Goal: Task Accomplishment & Management: Complete application form

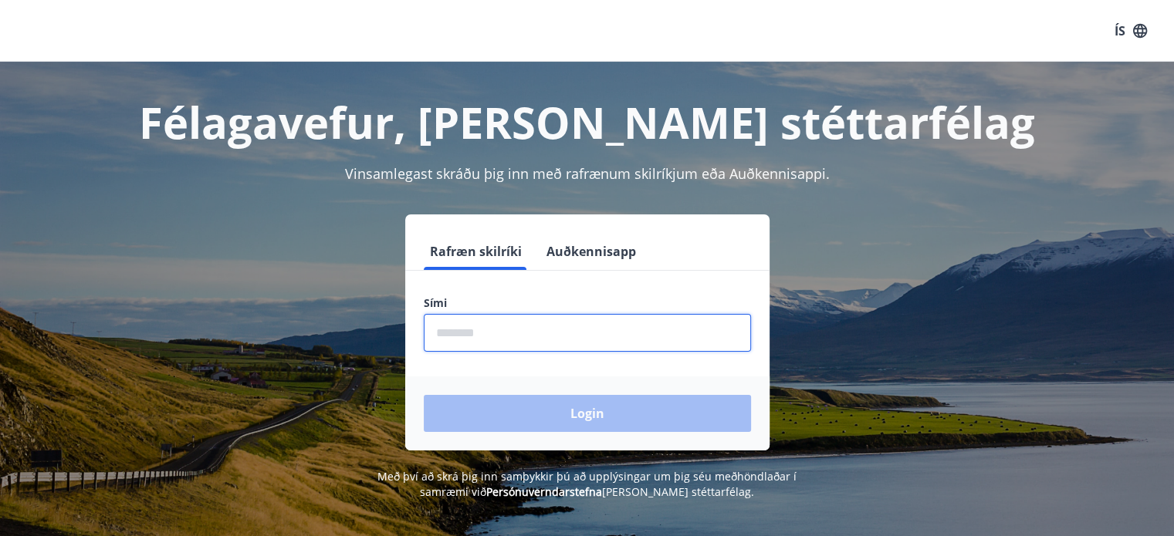
click at [648, 326] on input "phone" at bounding box center [587, 333] width 327 height 38
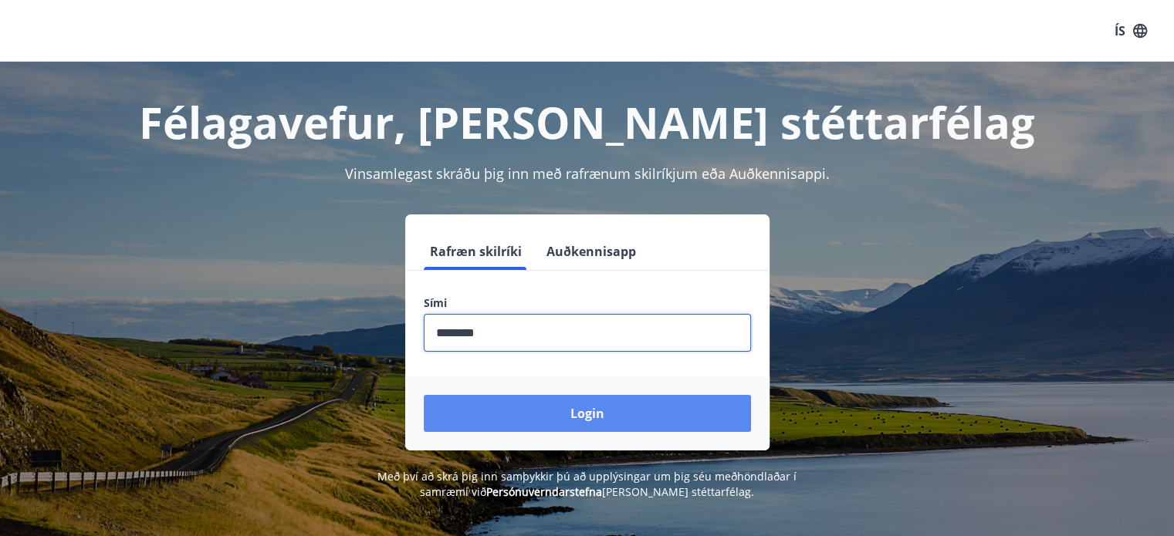
type input "********"
click at [583, 407] on button "Login" at bounding box center [587, 413] width 327 height 37
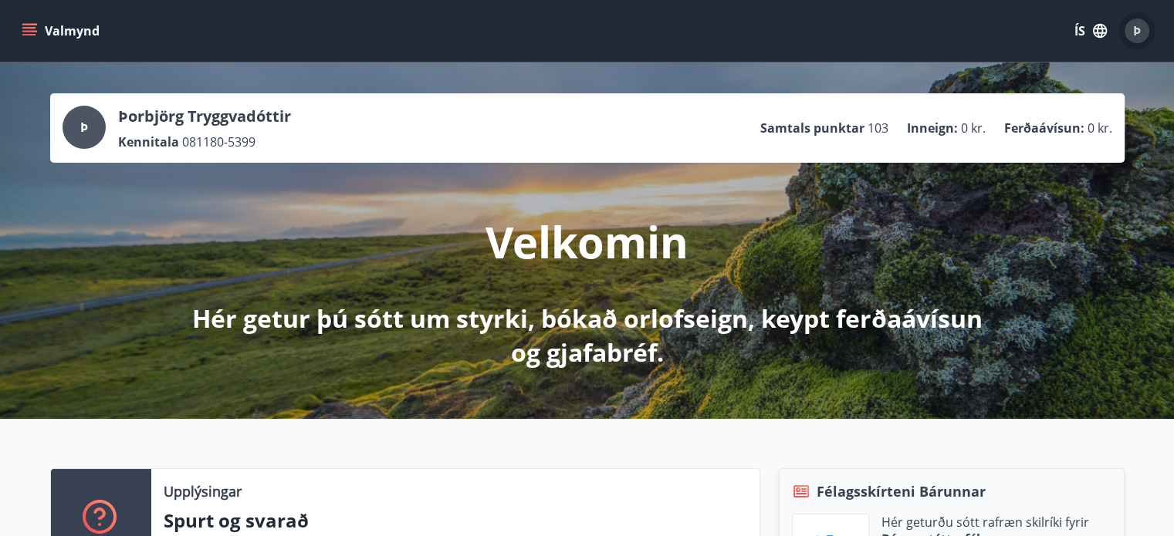
click at [1134, 31] on span "Þ" at bounding box center [1137, 30] width 8 height 17
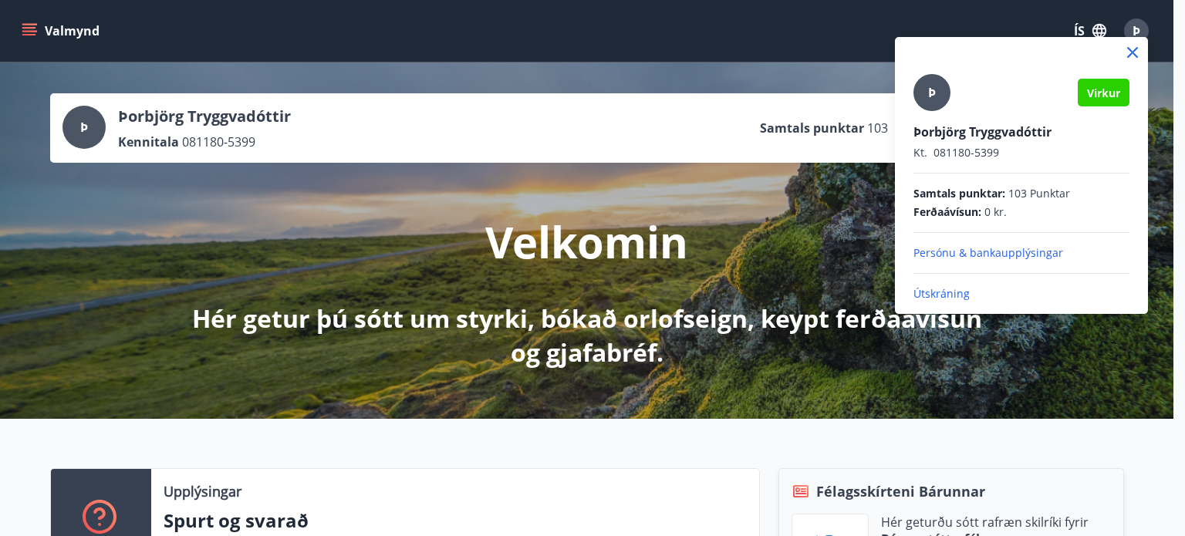
click at [71, 29] on div at bounding box center [592, 268] width 1185 height 536
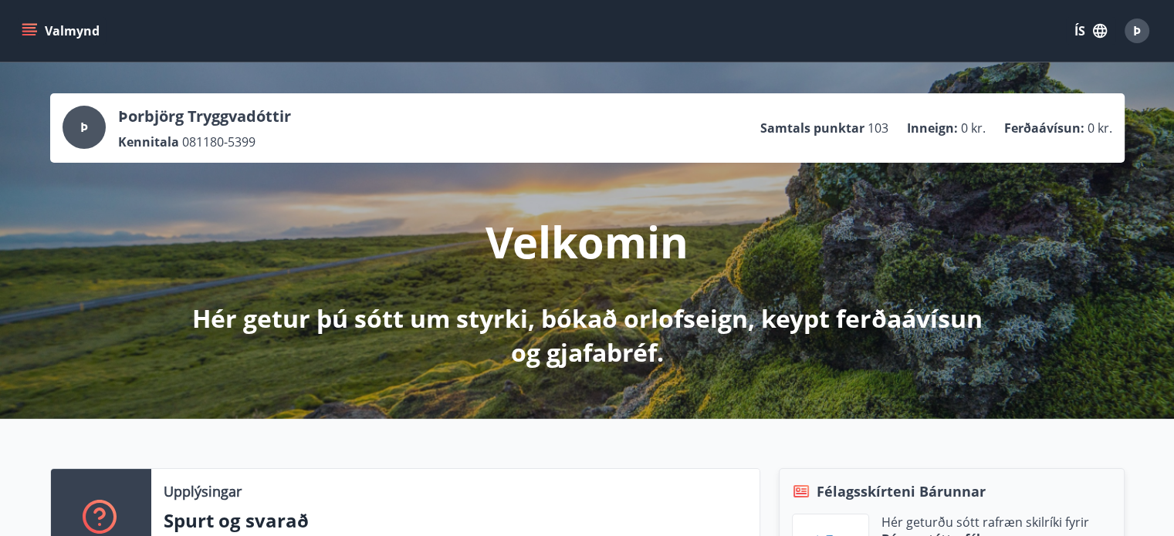
click at [34, 31] on icon "menu" at bounding box center [30, 31] width 17 height 2
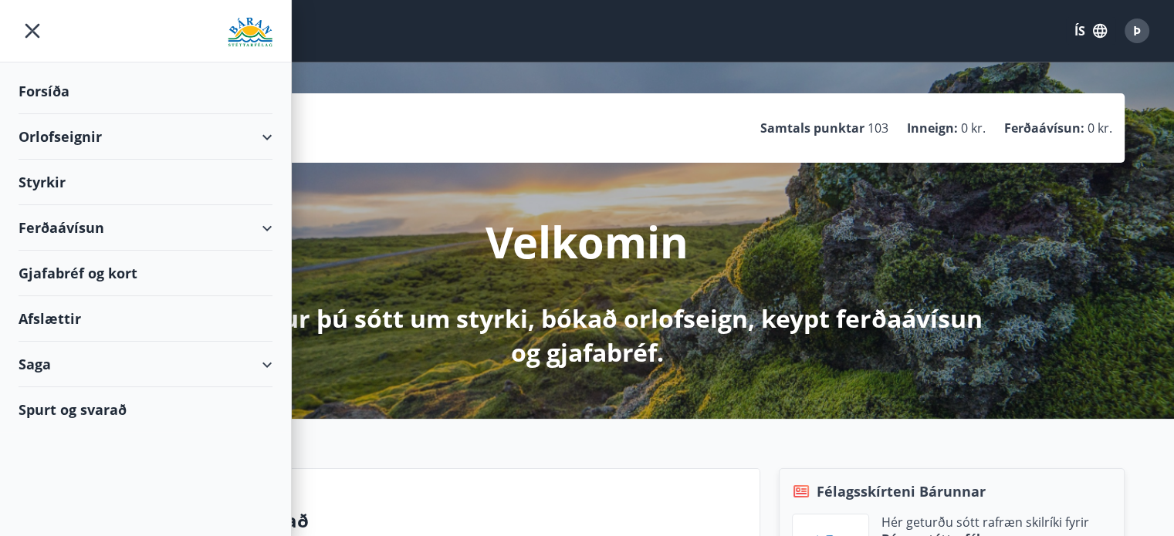
click at [49, 114] on div "Styrkir" at bounding box center [146, 92] width 254 height 46
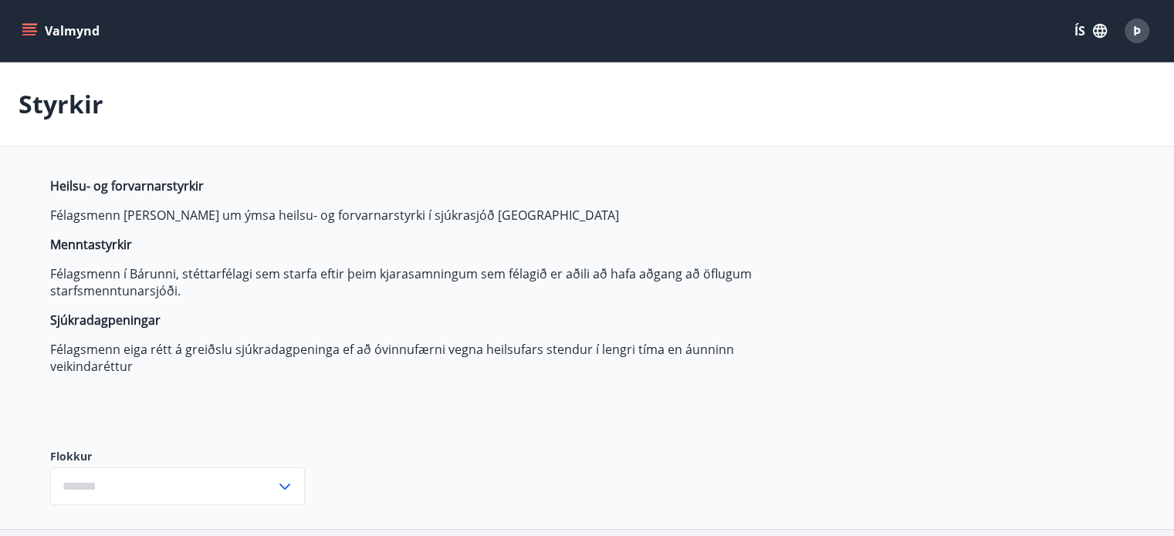
type input "***"
click at [28, 30] on icon "menu" at bounding box center [29, 30] width 15 height 15
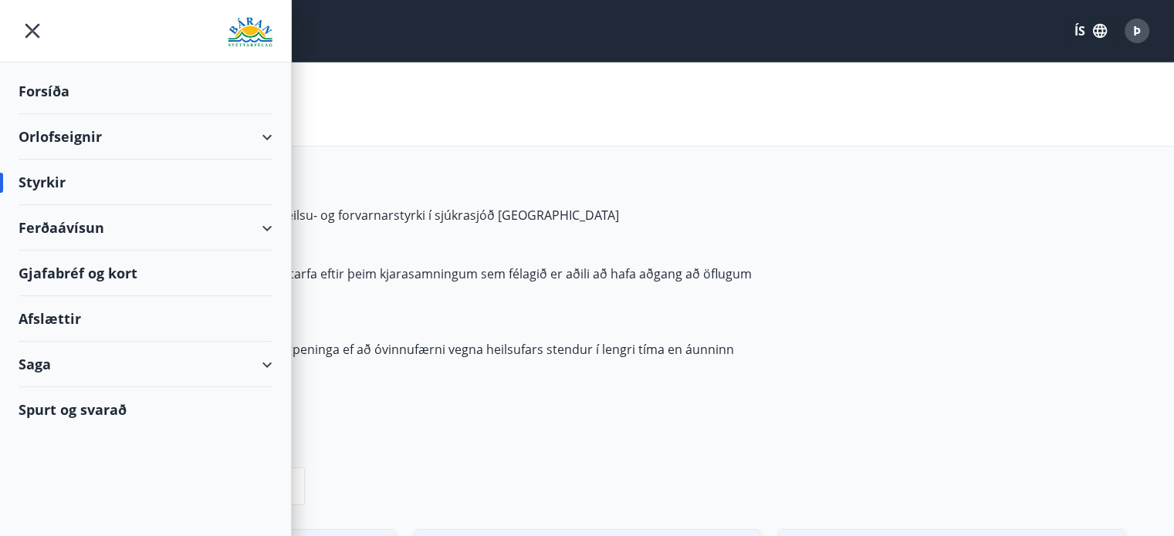
click at [70, 360] on div "Saga" at bounding box center [146, 365] width 254 height 46
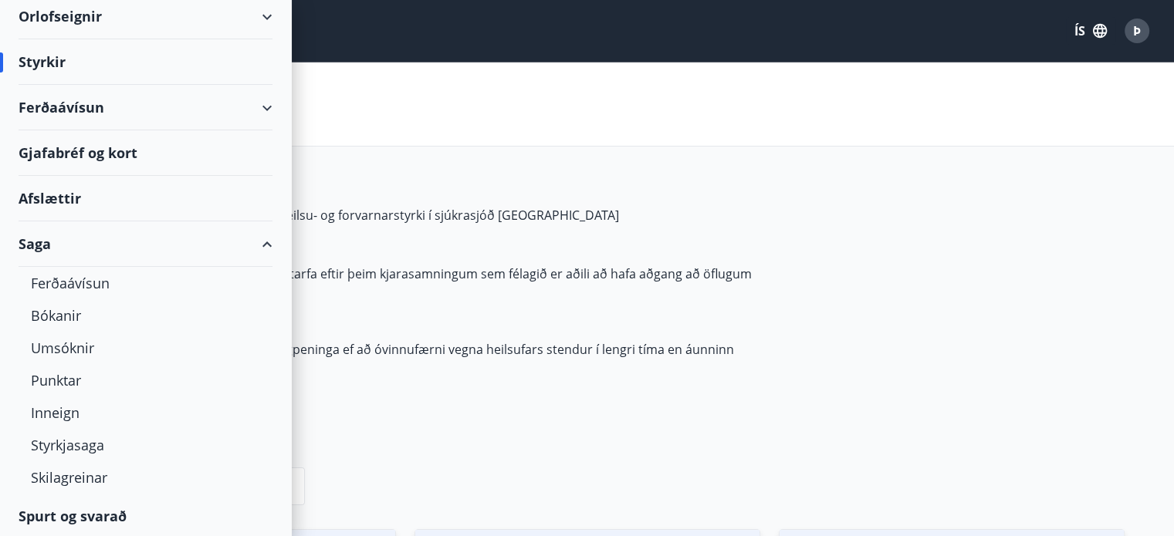
scroll to position [121, 0]
click at [85, 441] on div "Styrkjasaga" at bounding box center [145, 444] width 229 height 32
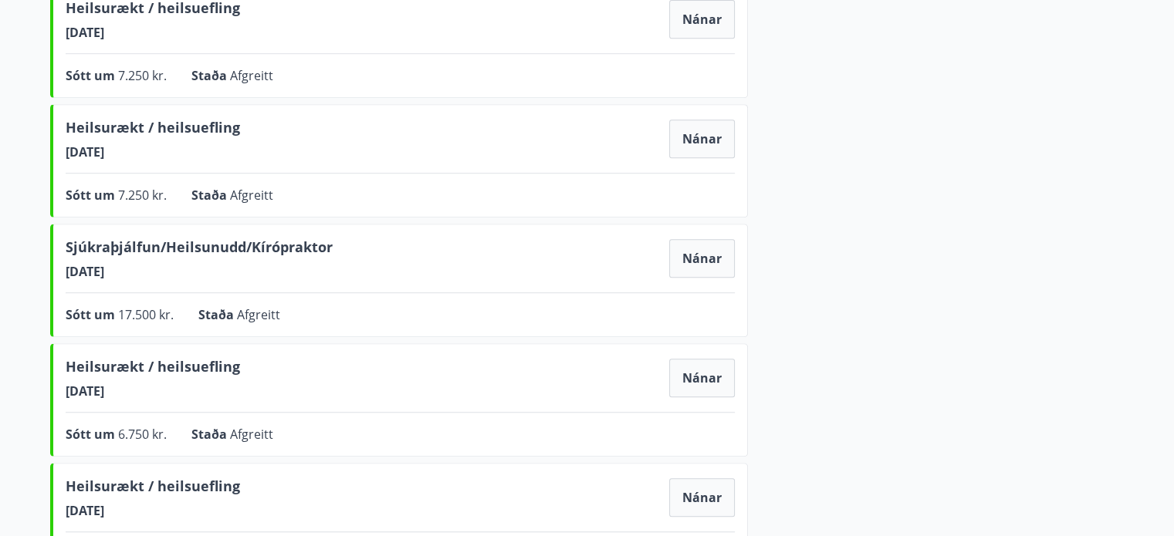
scroll to position [722, 0]
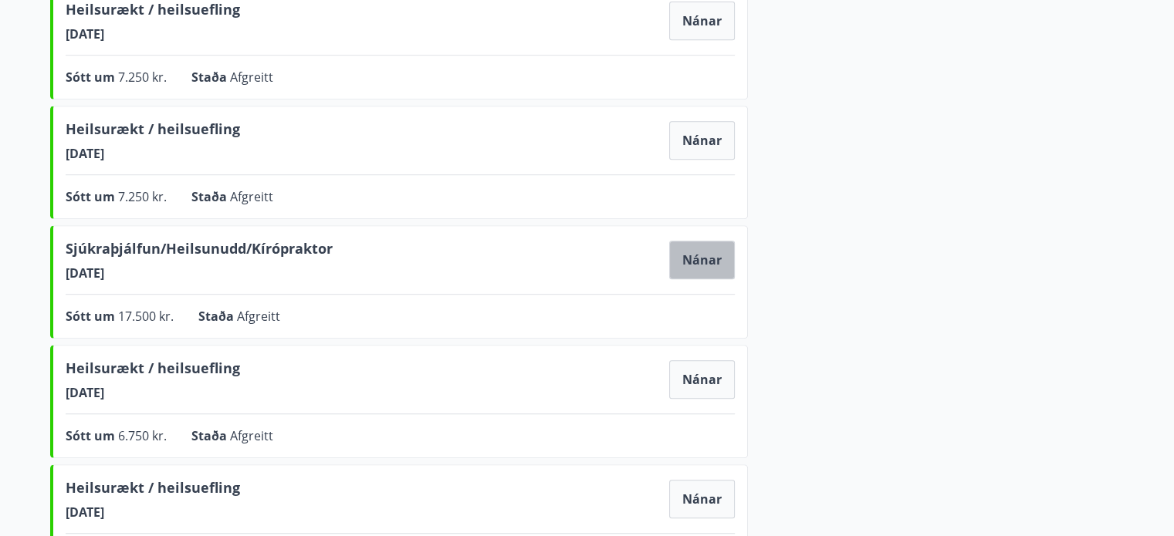
click at [715, 252] on button "Nánar" at bounding box center [702, 260] width 66 height 39
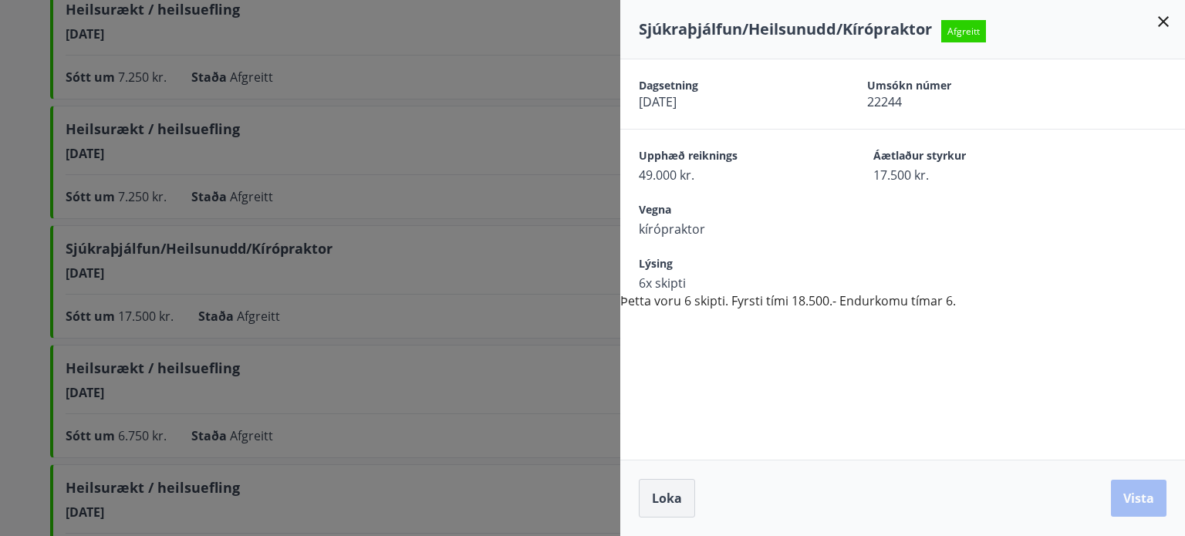
click at [660, 492] on span "Loka" at bounding box center [667, 498] width 30 height 17
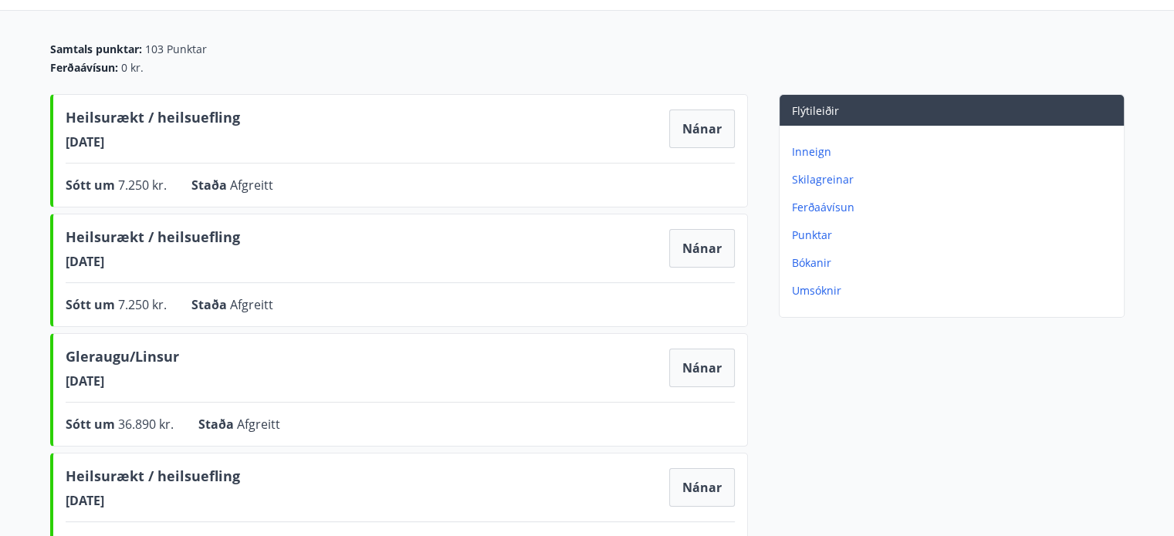
scroll to position [0, 0]
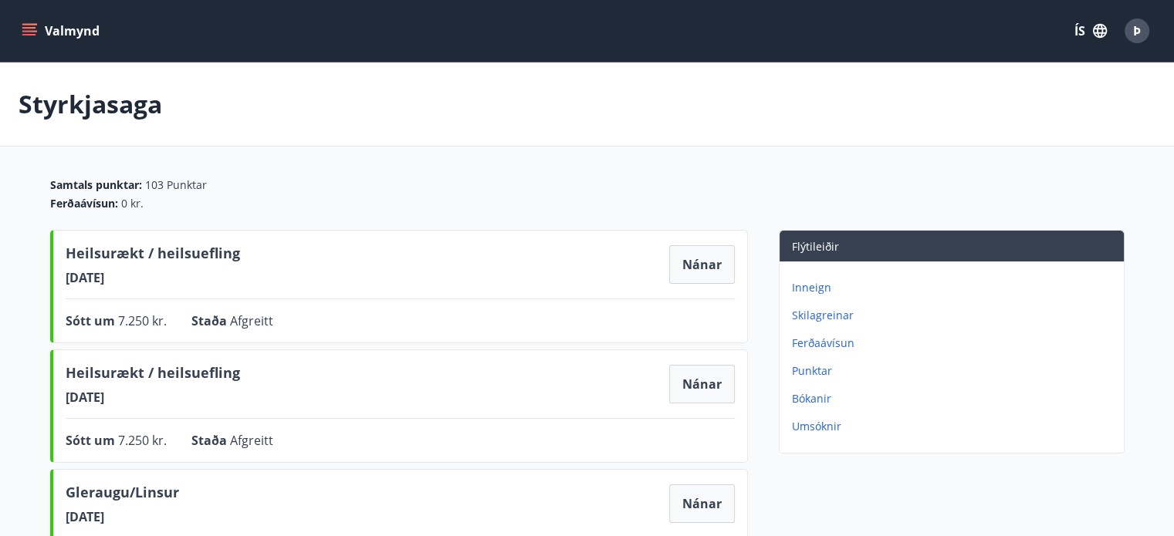
click at [86, 30] on button "Valmynd" at bounding box center [62, 31] width 87 height 28
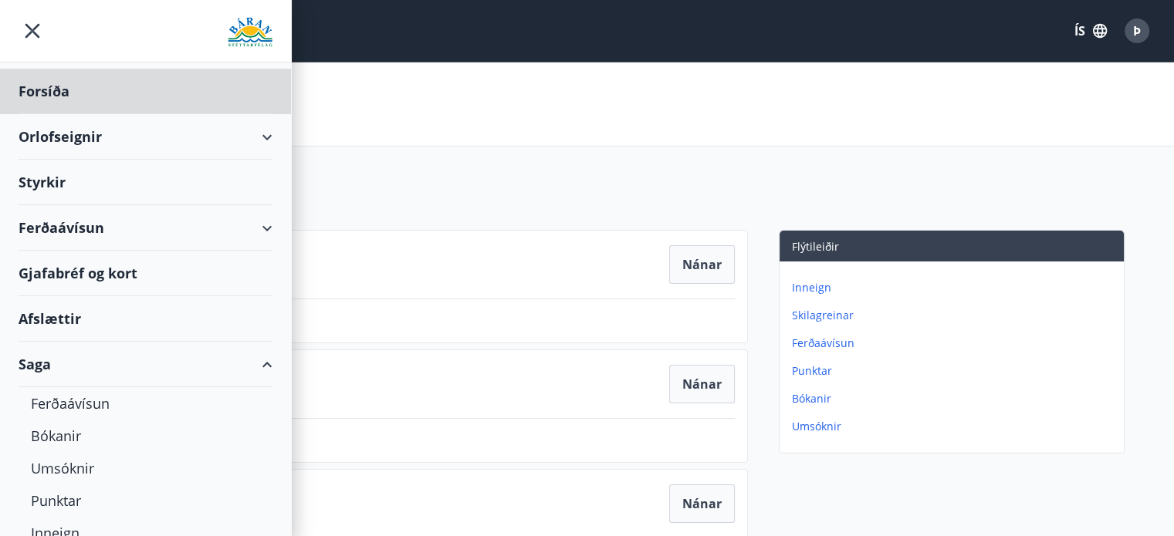
click at [52, 114] on div "Styrkir" at bounding box center [146, 92] width 254 height 46
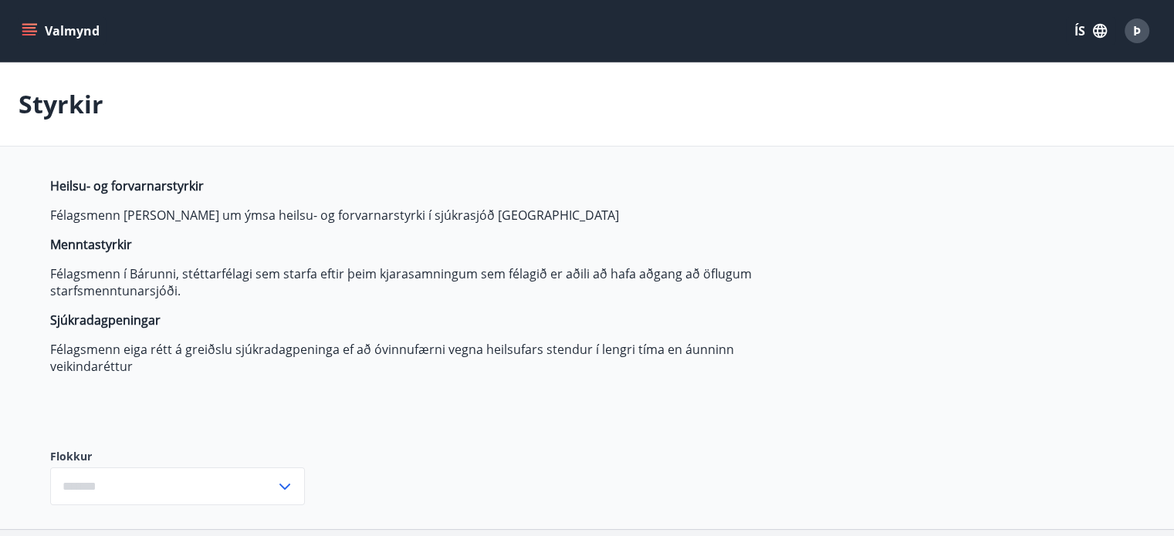
type input "***"
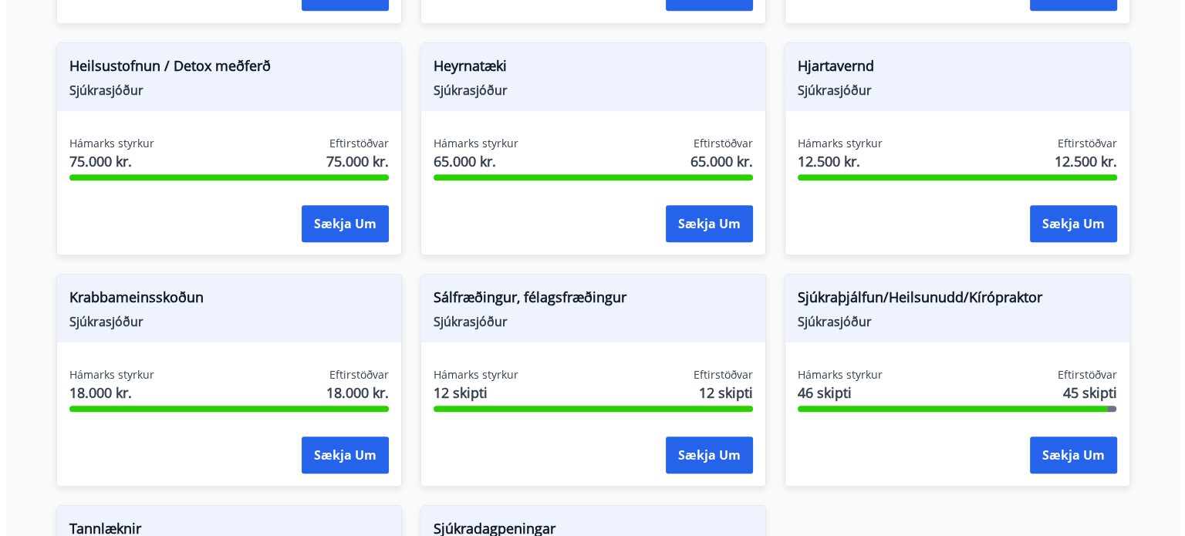
scroll to position [951, 0]
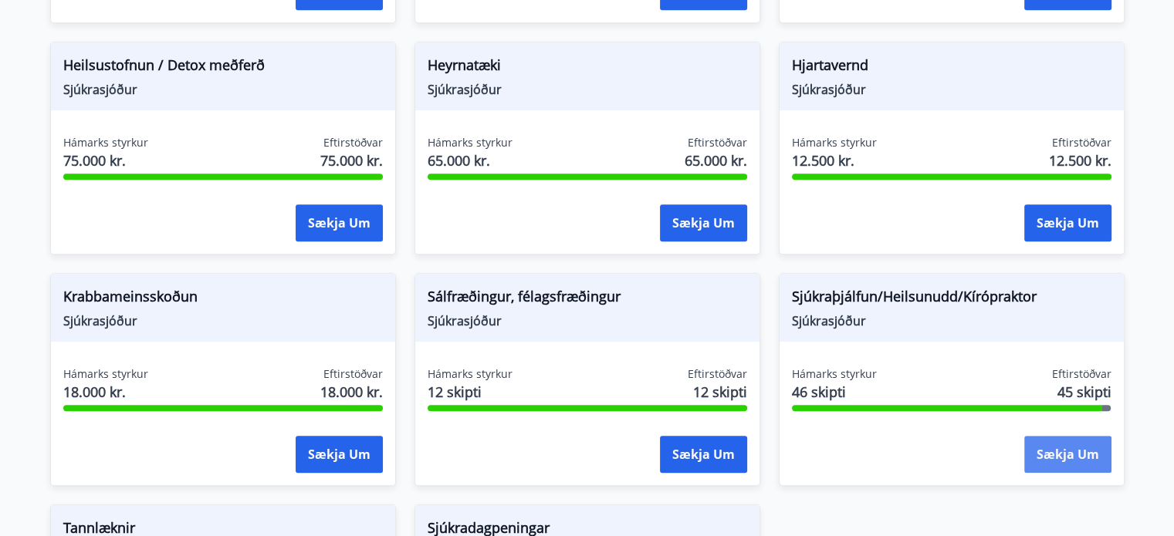
click at [1067, 447] on button "Sækja um" at bounding box center [1067, 454] width 87 height 37
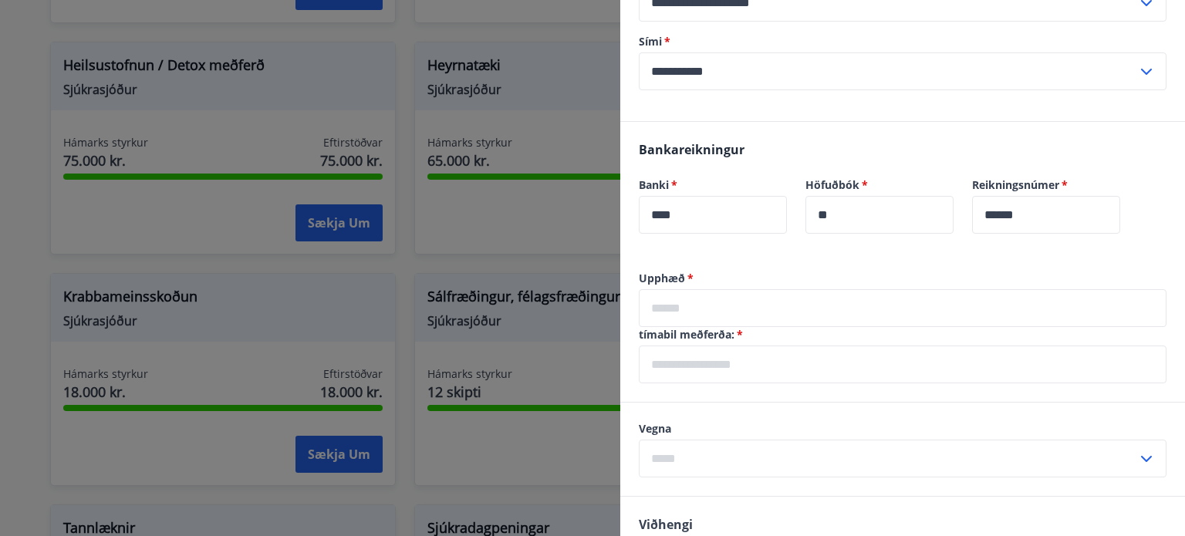
scroll to position [332, 0]
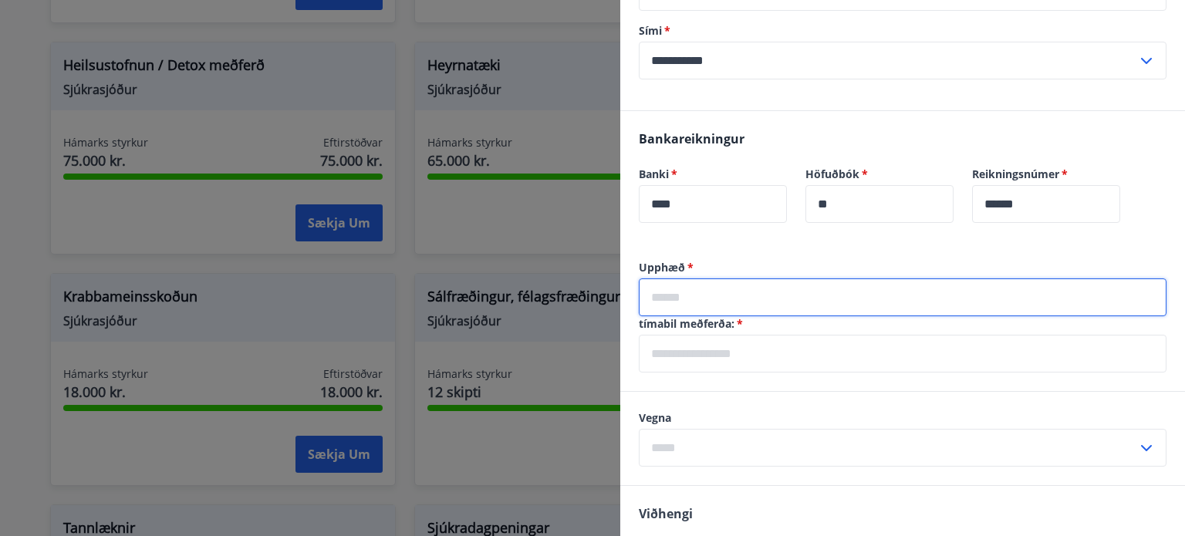
click at [775, 301] on input "text" at bounding box center [903, 298] width 528 height 38
type input "*****"
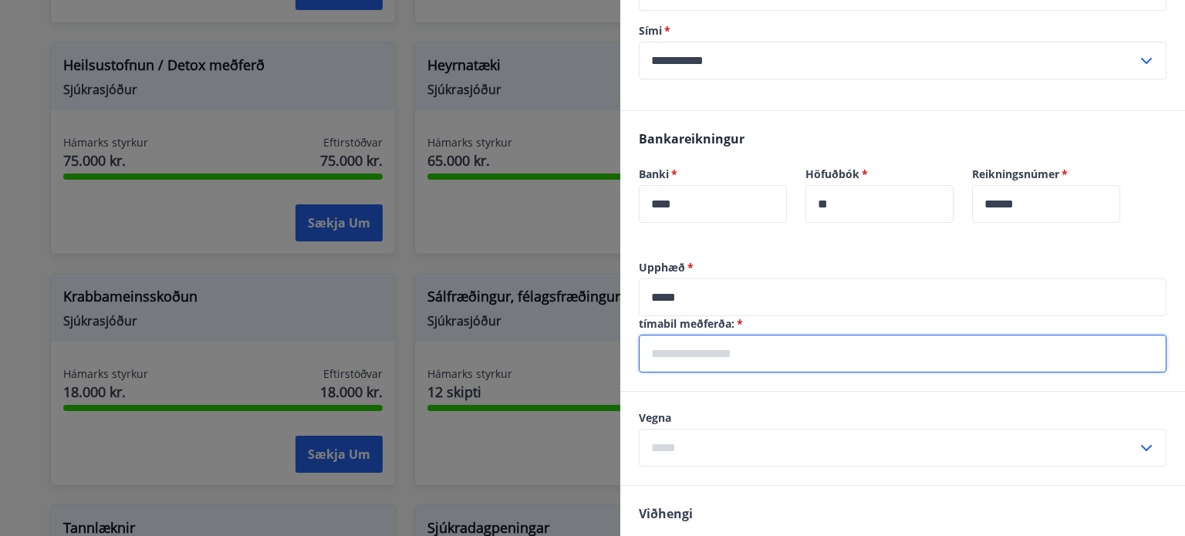
click at [691, 360] on input "text" at bounding box center [903, 354] width 528 height 38
type input "**********"
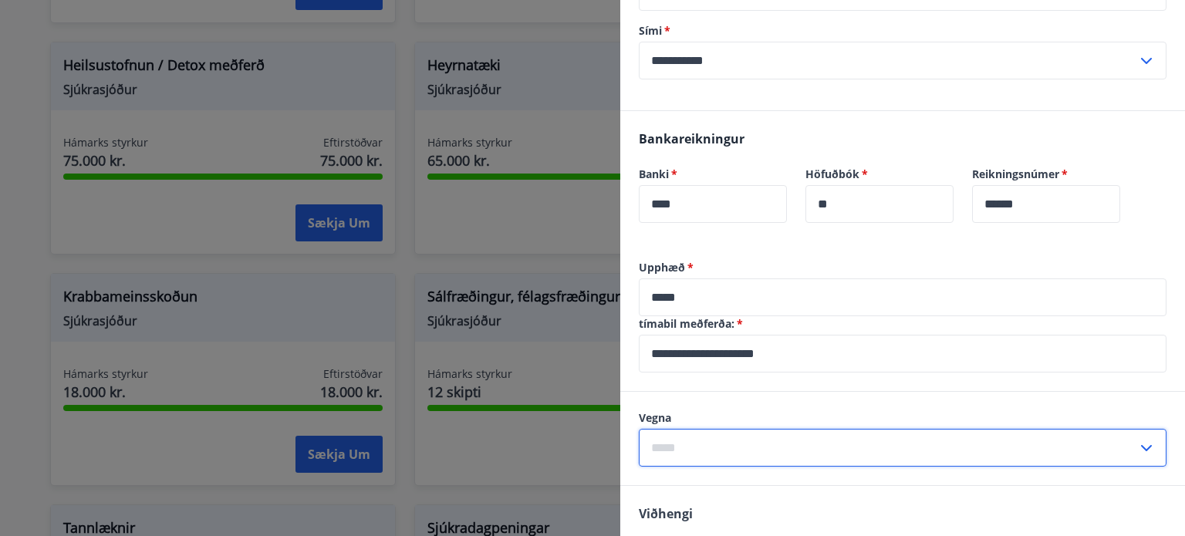
click at [762, 432] on input "text" at bounding box center [888, 448] width 499 height 38
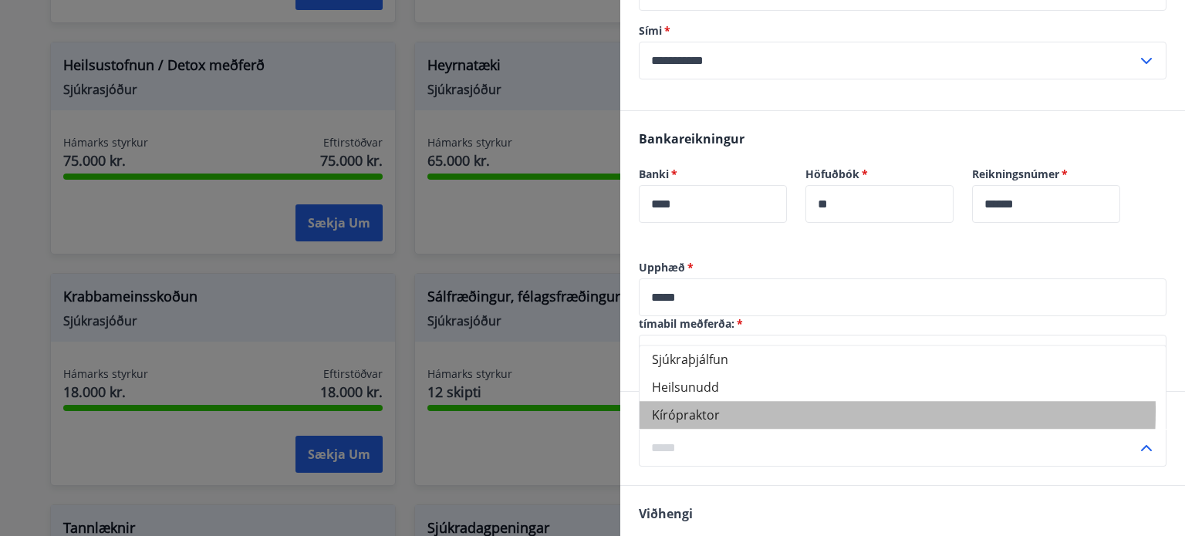
click at [709, 410] on li "Kírópraktor" at bounding box center [903, 415] width 526 height 28
type input "**********"
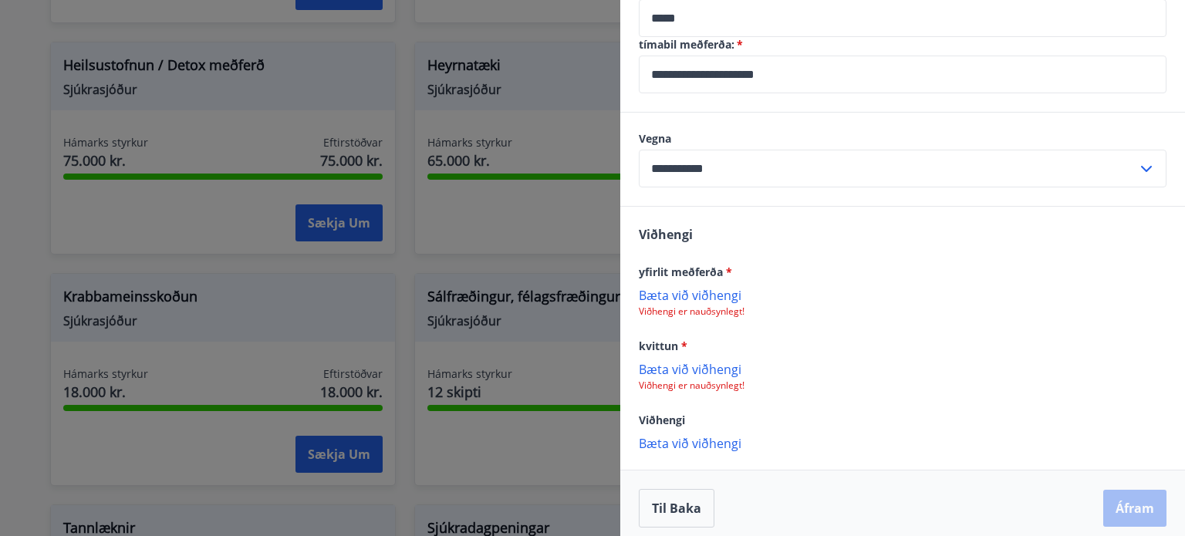
scroll to position [620, 0]
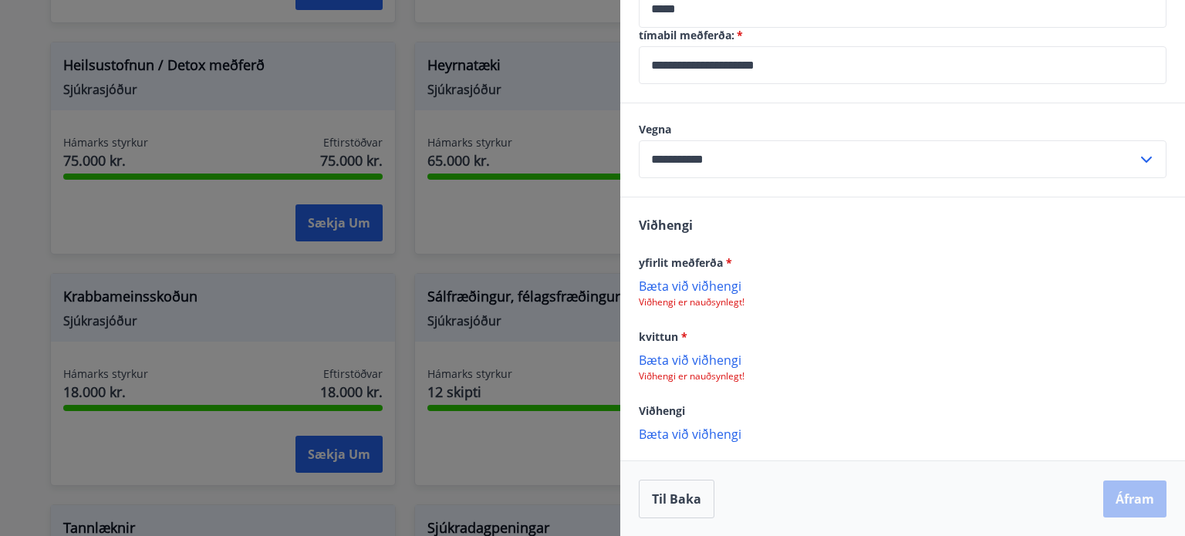
click at [709, 286] on p "Bæta við viðhengi" at bounding box center [903, 285] width 528 height 15
click at [712, 364] on p "Bæta við viðhengi" at bounding box center [903, 360] width 528 height 15
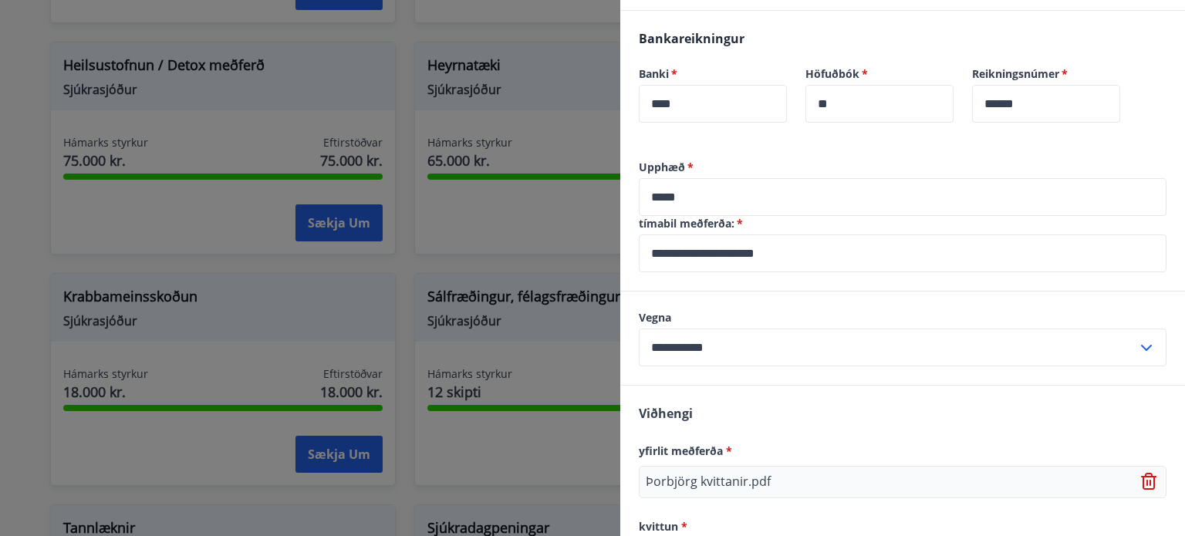
scroll to position [623, 0]
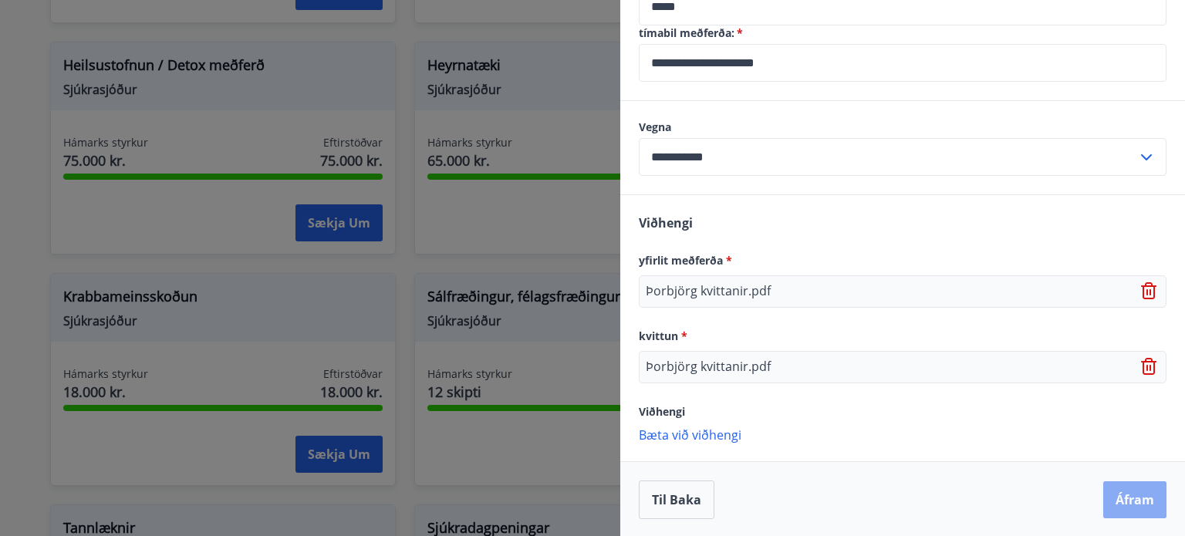
click at [1105, 499] on button "Áfram" at bounding box center [1135, 500] width 63 height 37
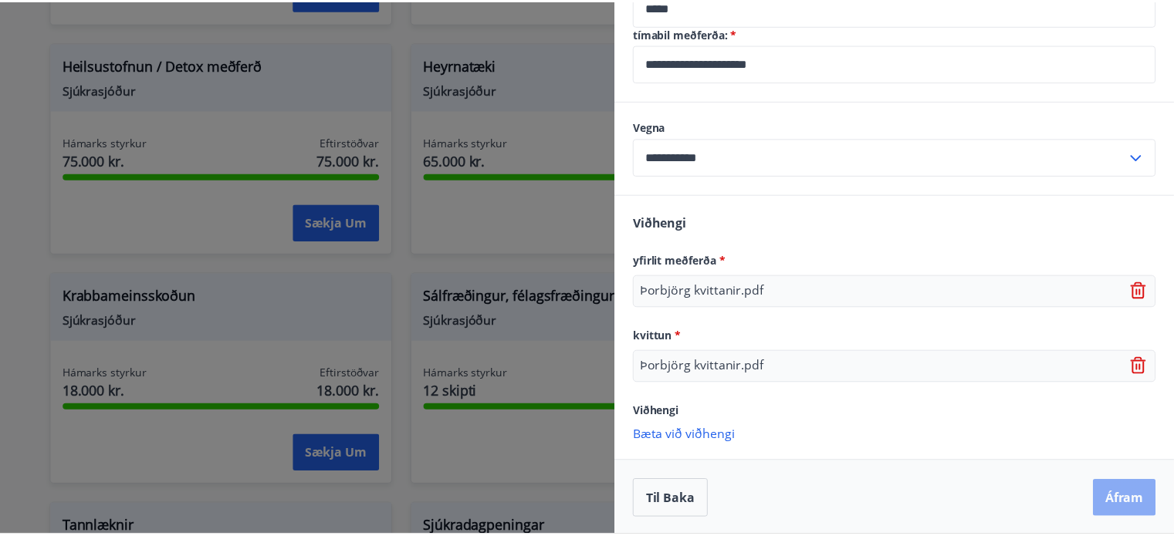
scroll to position [0, 0]
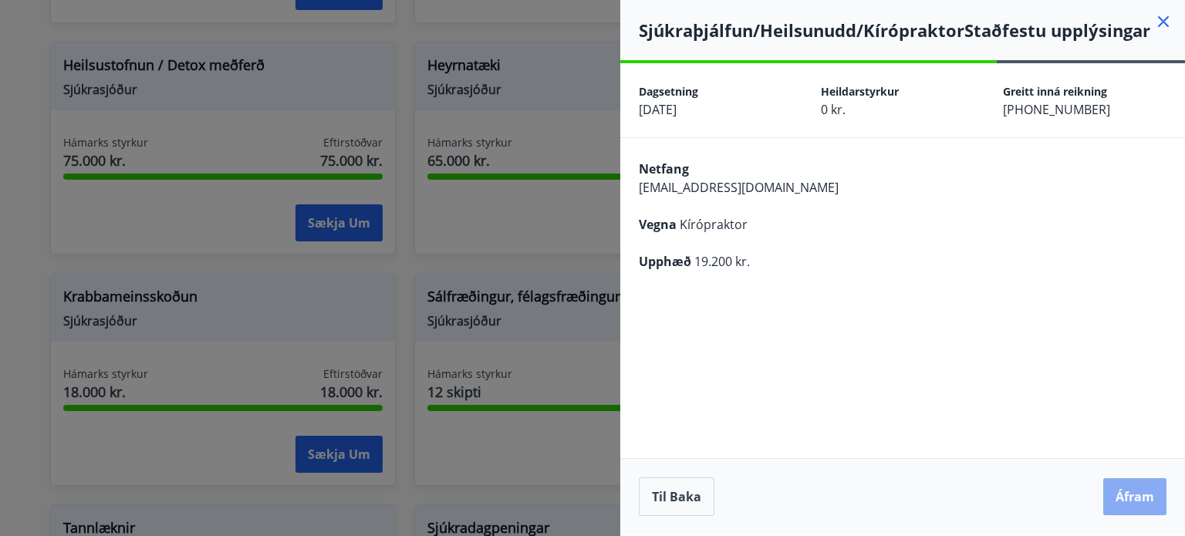
click at [1127, 494] on button "Áfram" at bounding box center [1135, 496] width 63 height 37
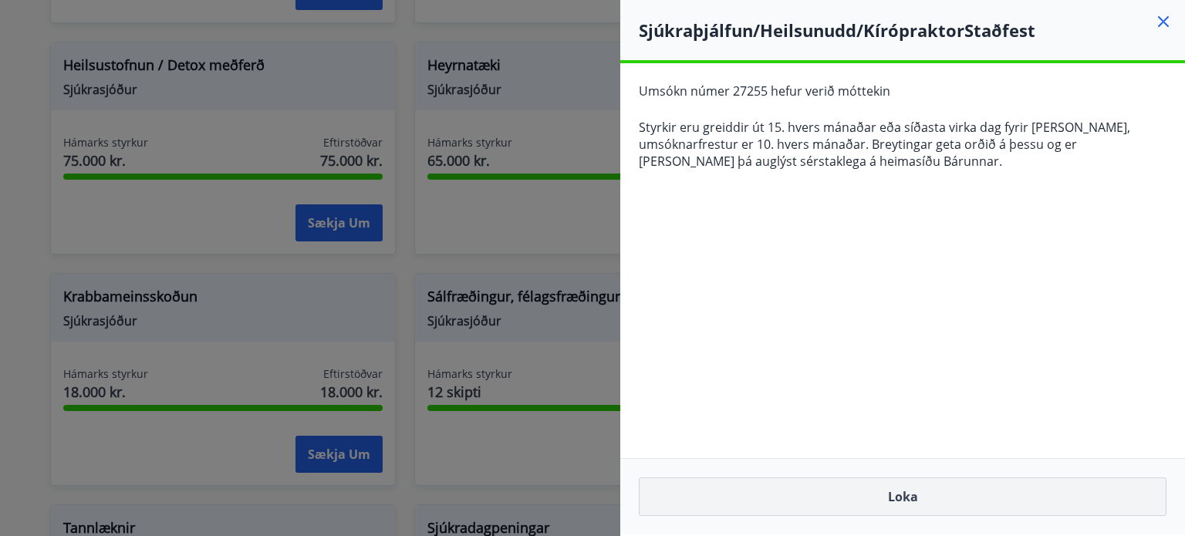
click at [885, 502] on button "Loka" at bounding box center [903, 497] width 528 height 39
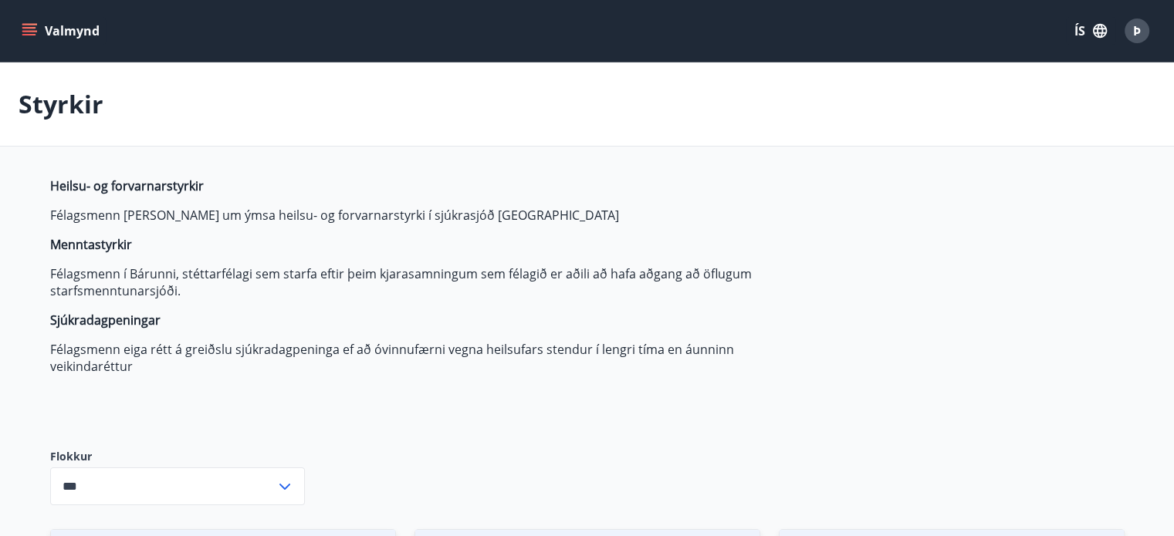
click at [34, 29] on icon "menu" at bounding box center [29, 30] width 15 height 15
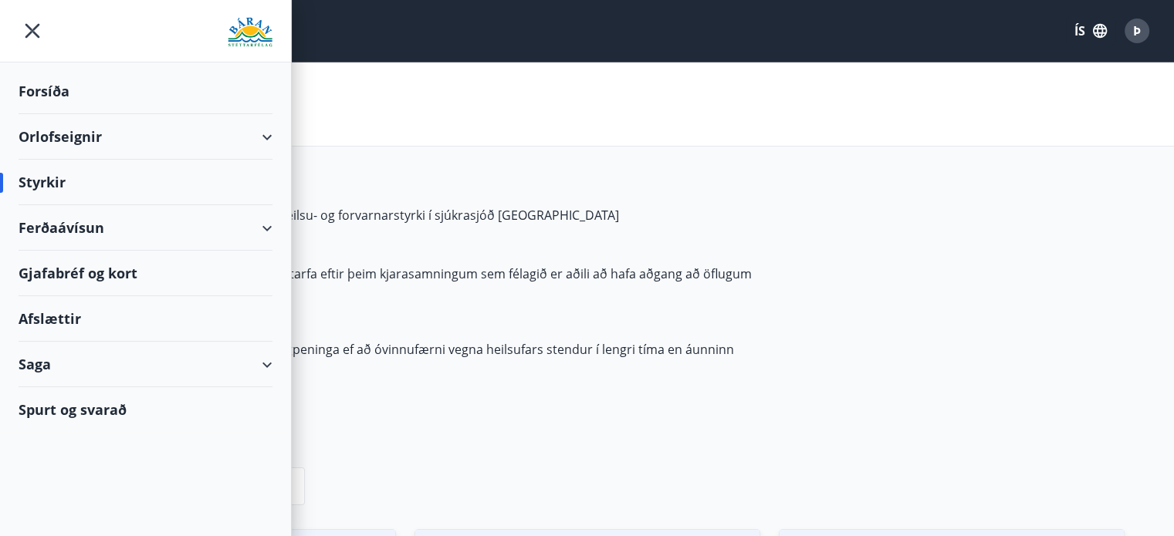
click at [100, 354] on div "Saga" at bounding box center [146, 365] width 254 height 46
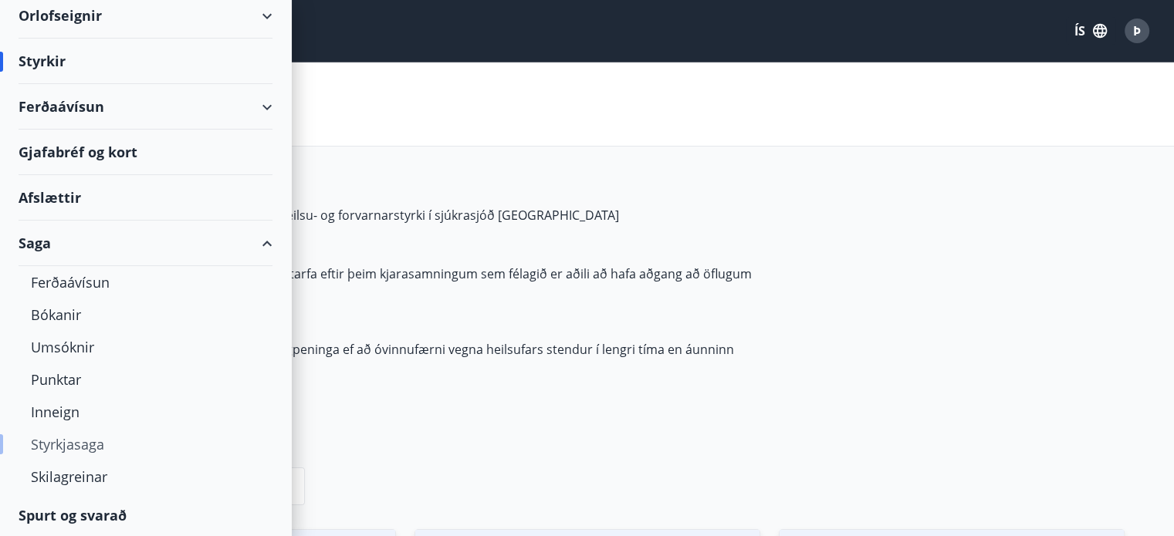
click at [93, 438] on div "Styrkjasaga" at bounding box center [145, 444] width 229 height 32
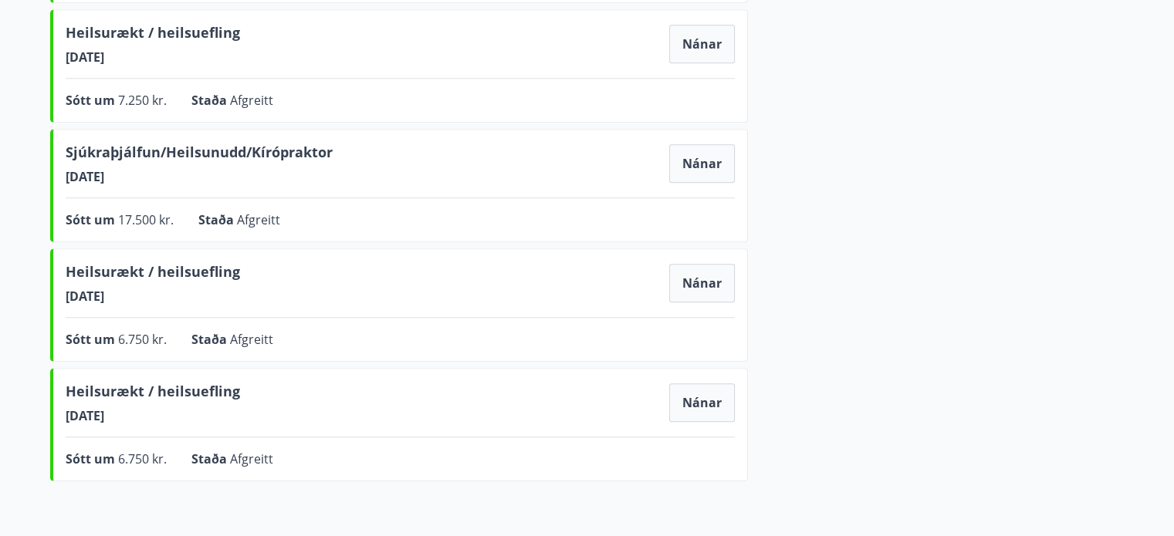
scroll to position [937, 0]
click at [698, 170] on button "Nánar" at bounding box center [702, 165] width 66 height 39
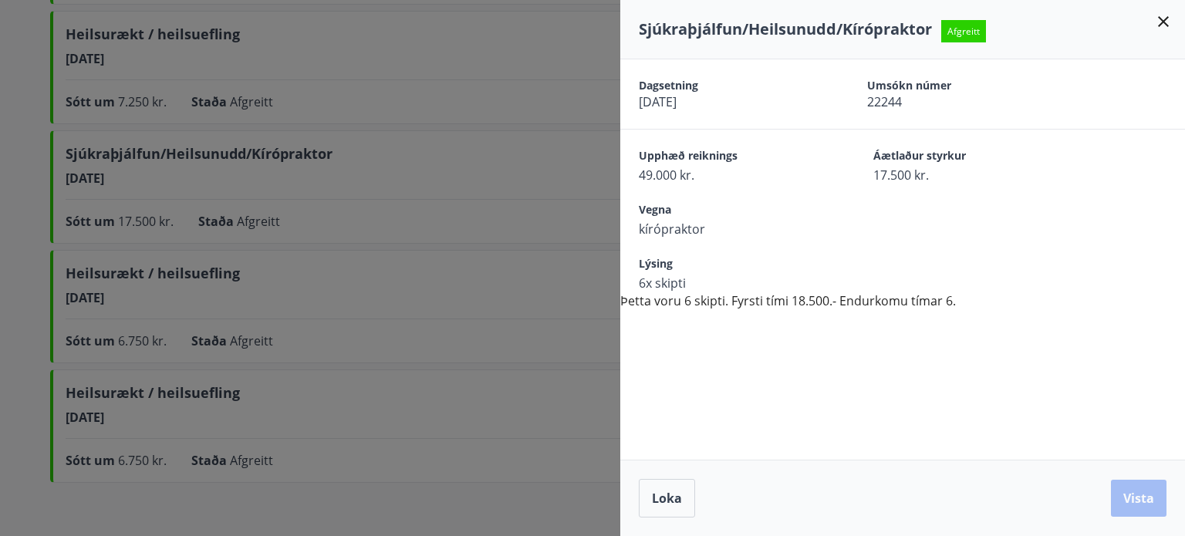
click at [1161, 21] on icon at bounding box center [1163, 21] width 11 height 11
